Goal: Check status: Check status

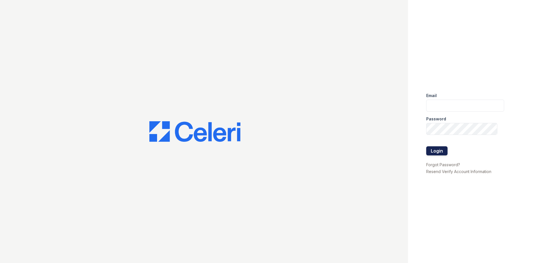
type input "renewhighridge@trinity-pm.com"
click at [441, 150] on button "Login" at bounding box center [436, 150] width 21 height 9
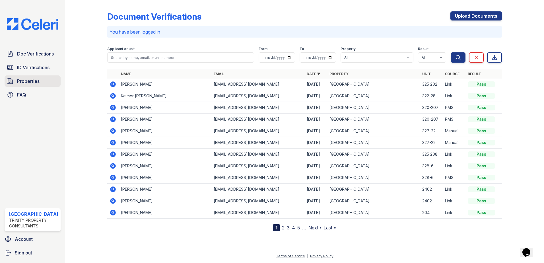
click at [31, 83] on span "Properties" at bounding box center [28, 81] width 22 height 7
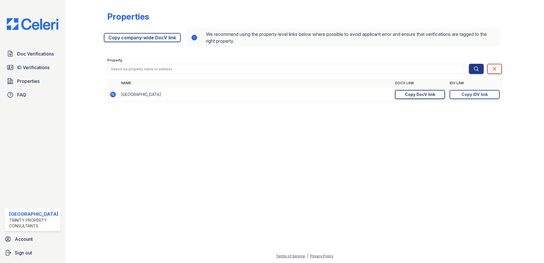
click at [422, 95] on div "Copy DocV link" at bounding box center [420, 95] width 30 height 6
click at [462, 92] on div "Copy IDV link" at bounding box center [474, 95] width 26 height 6
click at [27, 65] on span "ID Verifications" at bounding box center [33, 67] width 32 height 7
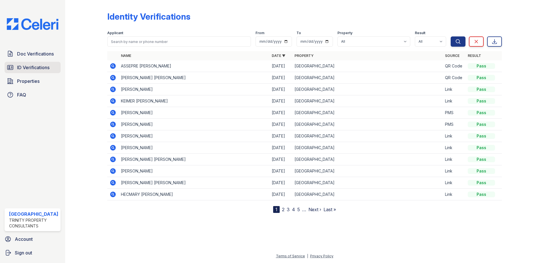
click at [36, 68] on span "ID Verifications" at bounding box center [33, 67] width 32 height 7
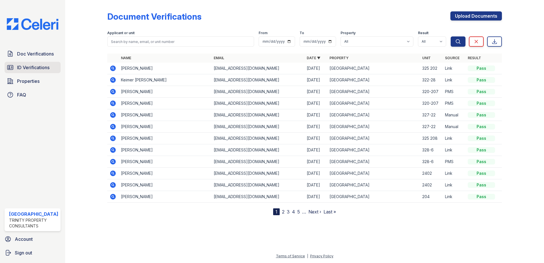
click at [39, 70] on span "ID Verifications" at bounding box center [33, 67] width 32 height 7
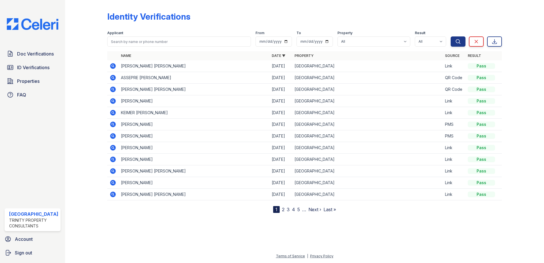
click at [121, 67] on td "[PERSON_NAME] [PERSON_NAME]" at bounding box center [194, 66] width 151 height 12
click at [112, 66] on icon at bounding box center [112, 65] width 1 height 1
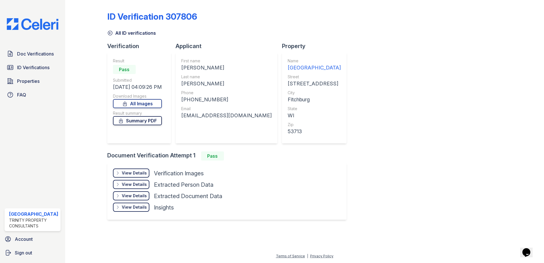
click at [138, 117] on link "Summary PDF" at bounding box center [137, 120] width 49 height 9
click at [42, 51] on span "Doc Verifications" at bounding box center [35, 53] width 37 height 7
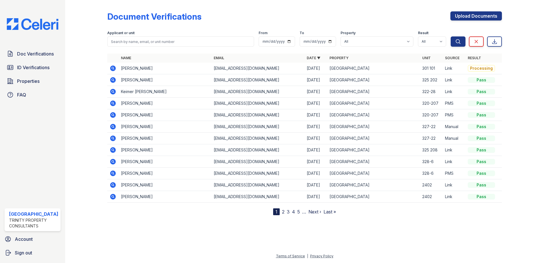
click at [112, 68] on icon at bounding box center [112, 67] width 1 height 1
